Goal: Transaction & Acquisition: Purchase product/service

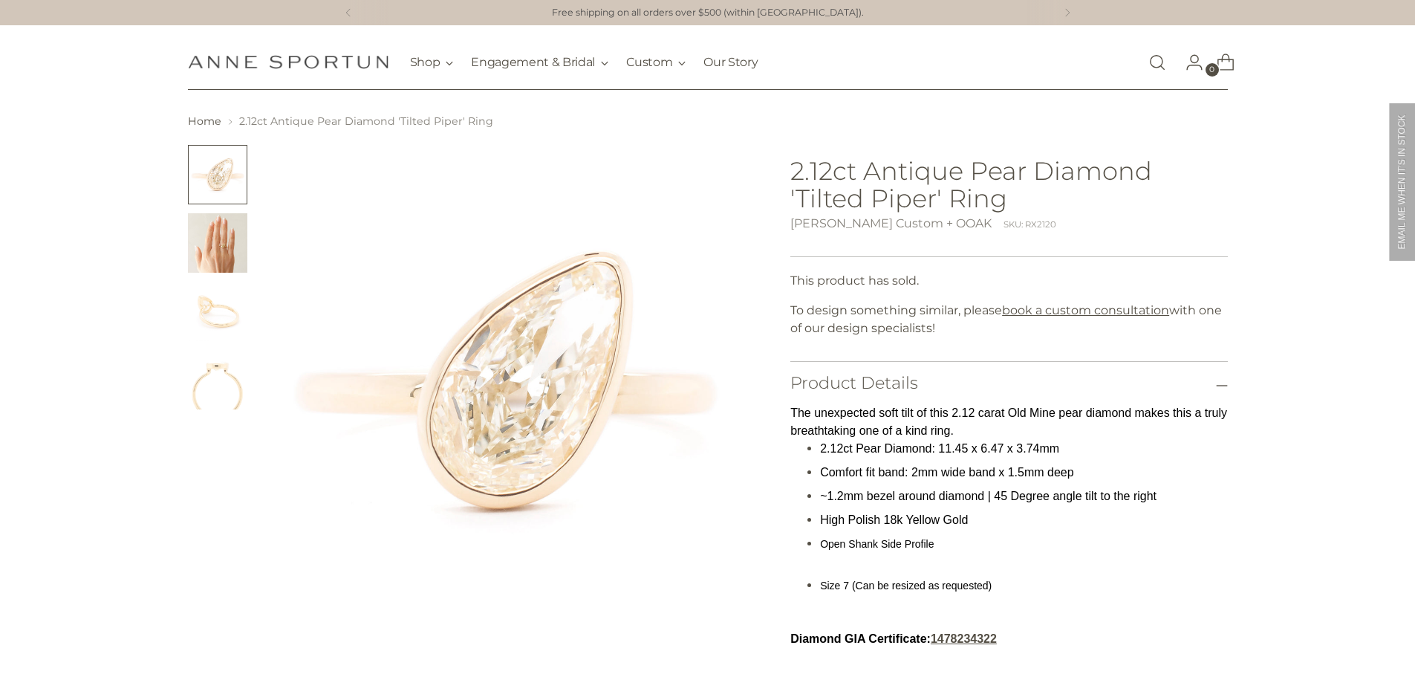
click at [218, 299] on img "Change image to image 3" at bounding box center [217, 310] width 59 height 59
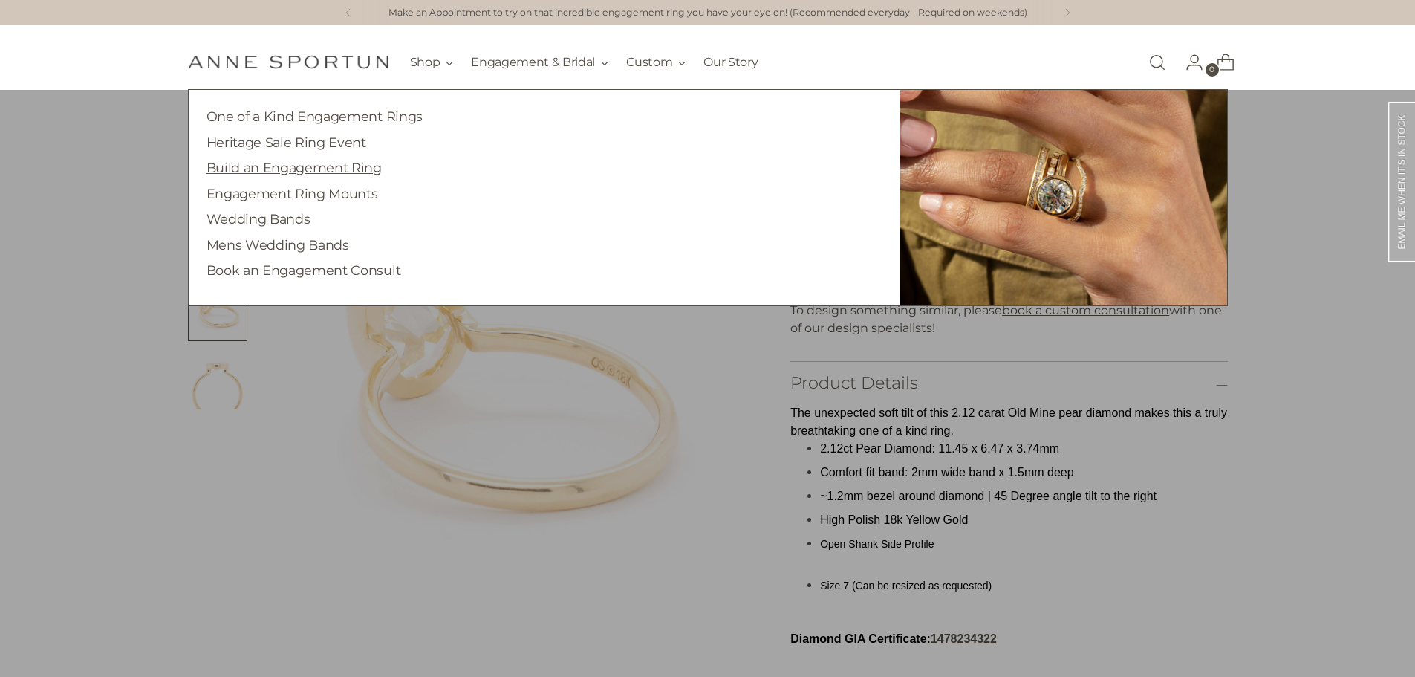
click at [253, 165] on link "Build an Engagement Ring" at bounding box center [293, 168] width 175 height 16
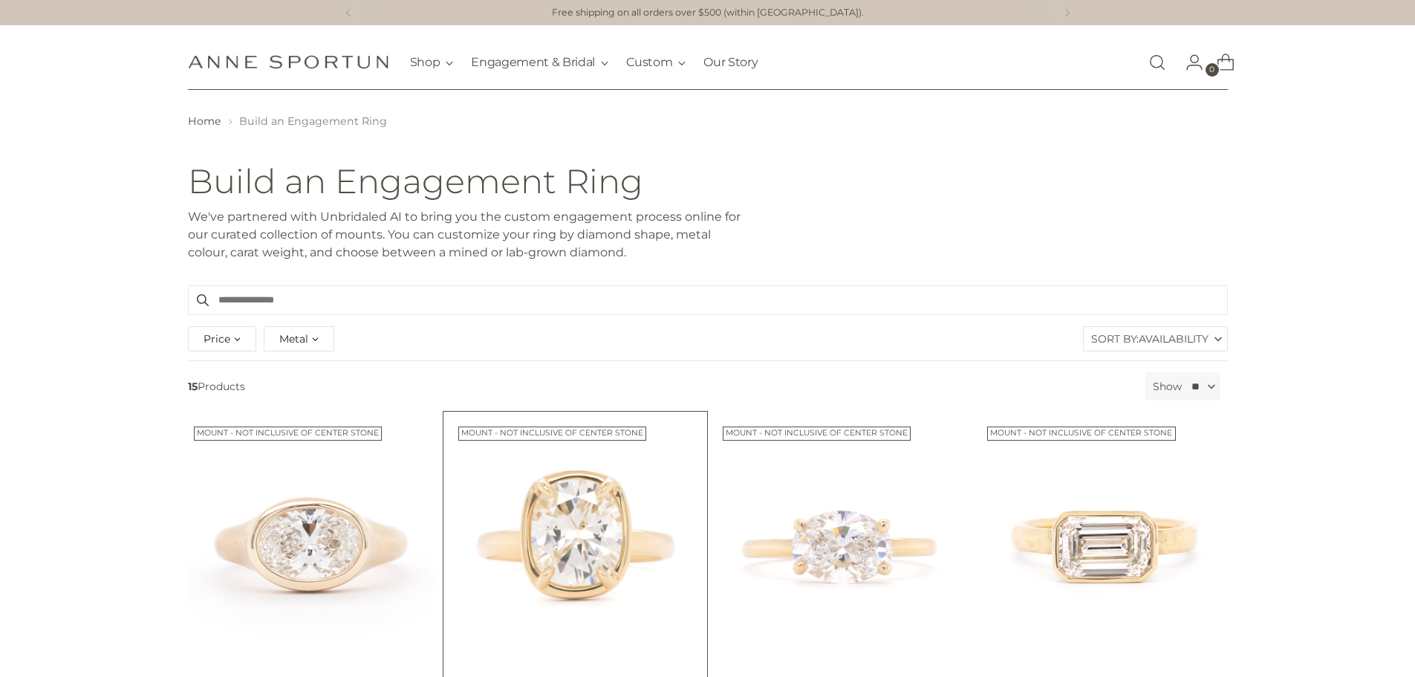
click at [0, 0] on img "The 'Haley' Mount" at bounding box center [0, 0] width 0 height 0
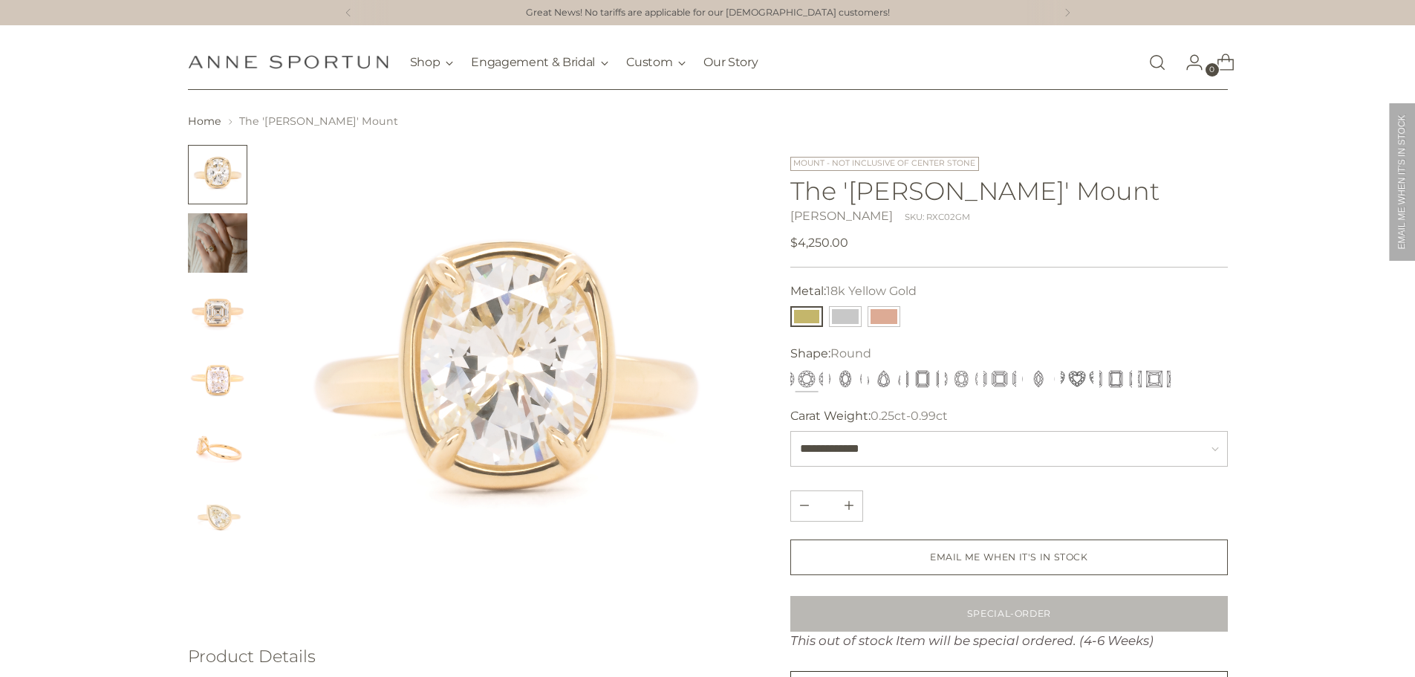
click at [793, 380] on button "Round" at bounding box center [806, 378] width 33 height 21
click at [849, 385] on button "Oval" at bounding box center [845, 378] width 33 height 21
click at [876, 385] on button "Pear" at bounding box center [883, 378] width 33 height 21
click at [891, 382] on button "Pear" at bounding box center [883, 378] width 33 height 21
click at [216, 313] on img "Change image to image 3" at bounding box center [217, 310] width 59 height 59
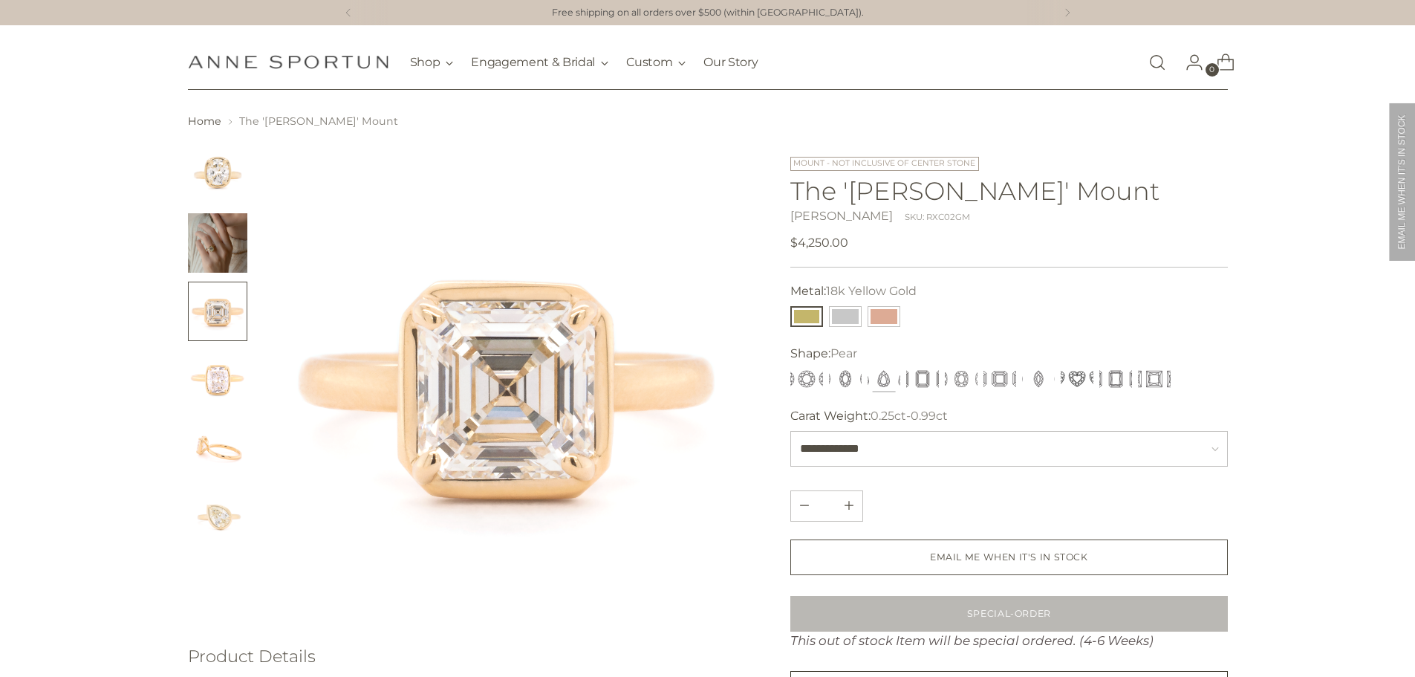
click at [212, 504] on img "Change image to image 6" at bounding box center [217, 515] width 59 height 59
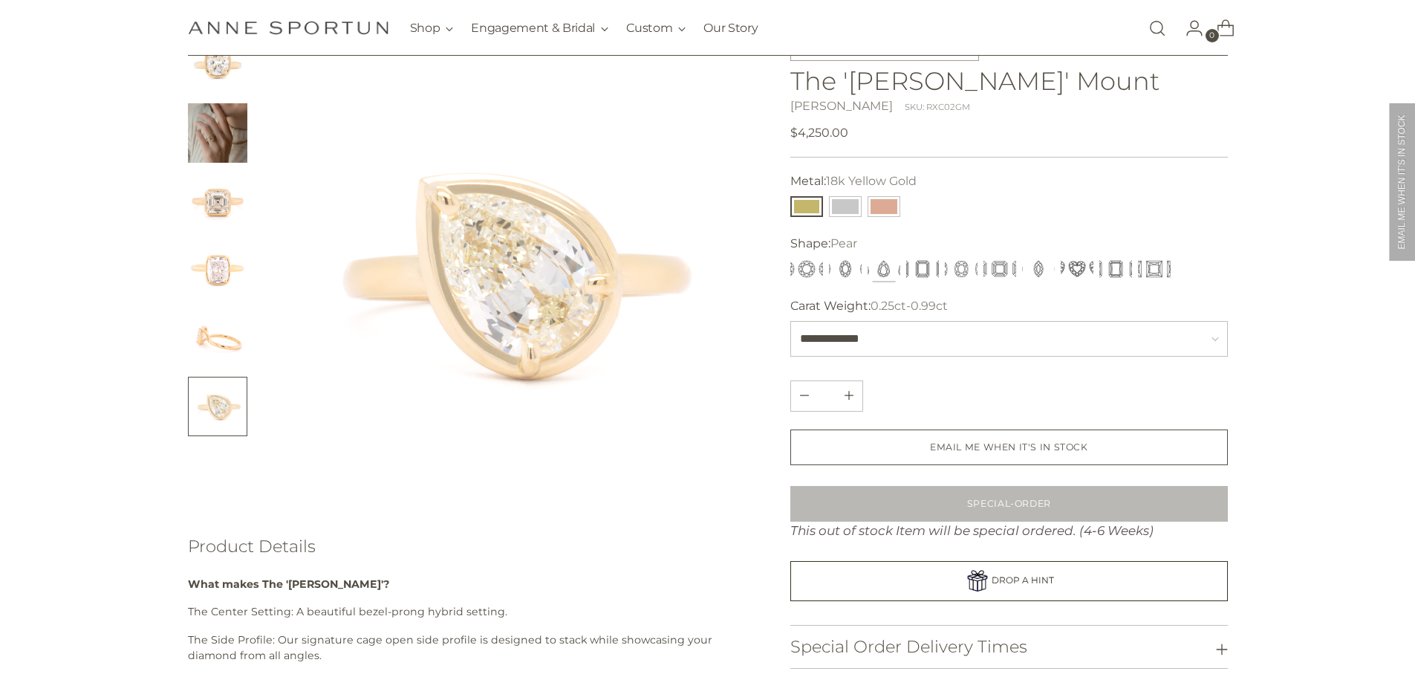
scroll to position [74, 0]
